Goal: Find specific page/section: Find specific page/section

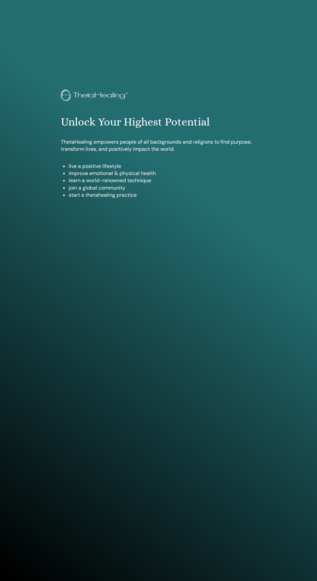
scroll to position [529, 0]
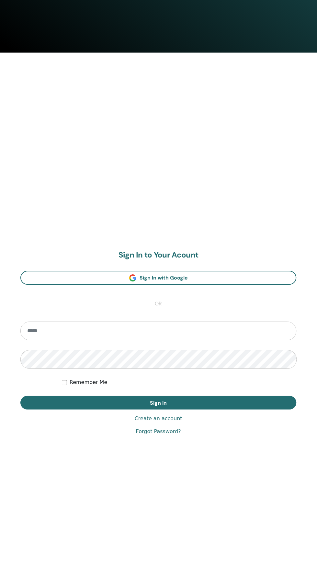
click at [231, 331] on input "email" at bounding box center [158, 331] width 276 height 19
type input "**********"
click at [20, 397] on button "Sign In" at bounding box center [158, 404] width 276 height 14
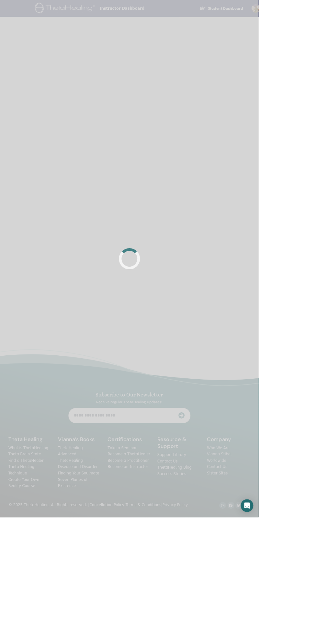
click at [68, 9] on img at bounding box center [81, 10] width 76 height 15
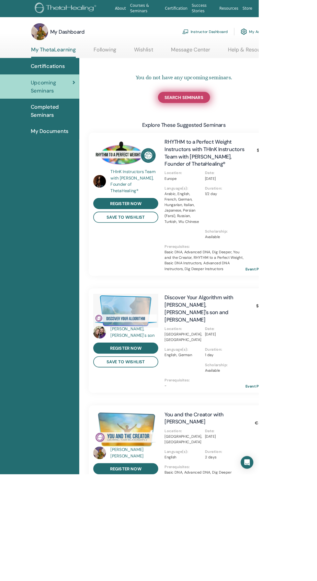
click at [240, 113] on link "SEARCH SEMINARS" at bounding box center [226, 120] width 64 height 14
